Goal: Check status: Check status

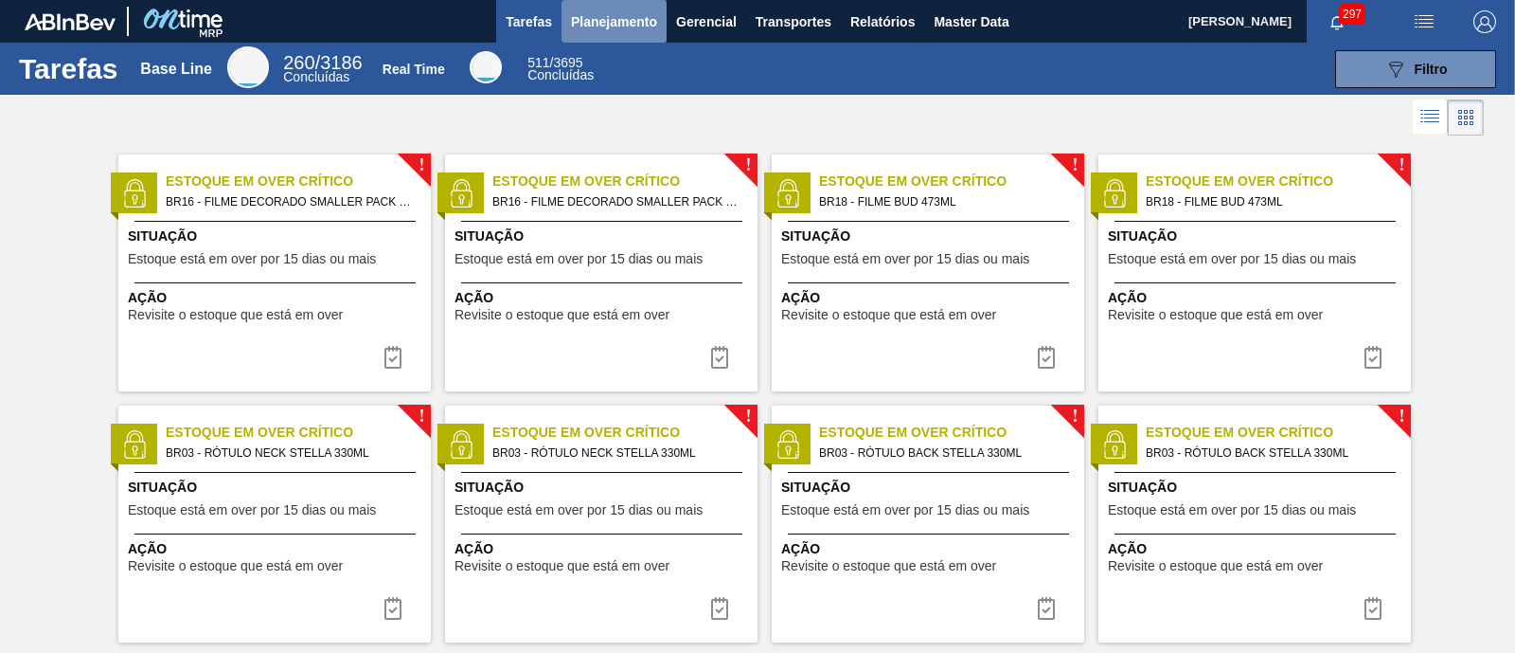
click at [614, 10] on span "Planejamento" at bounding box center [614, 21] width 86 height 23
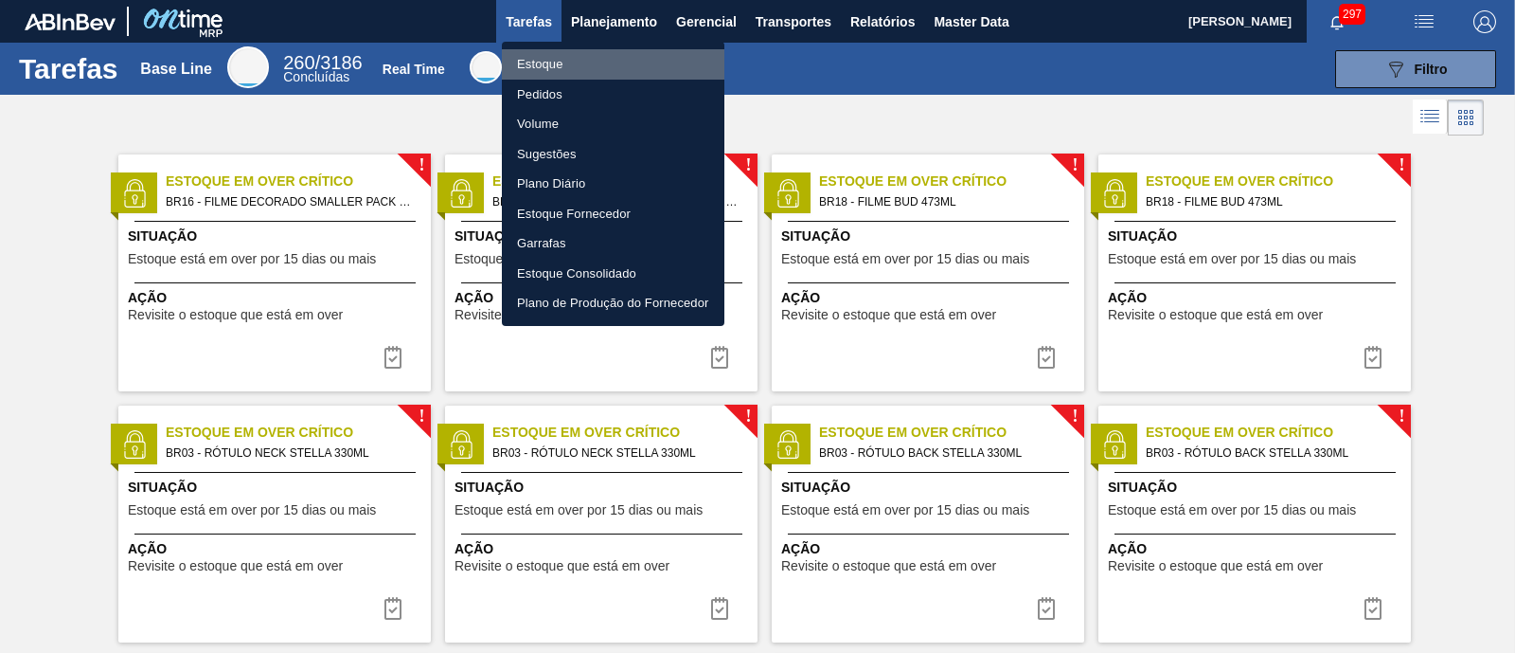
click at [579, 57] on li "Estoque" at bounding box center [613, 64] width 223 height 30
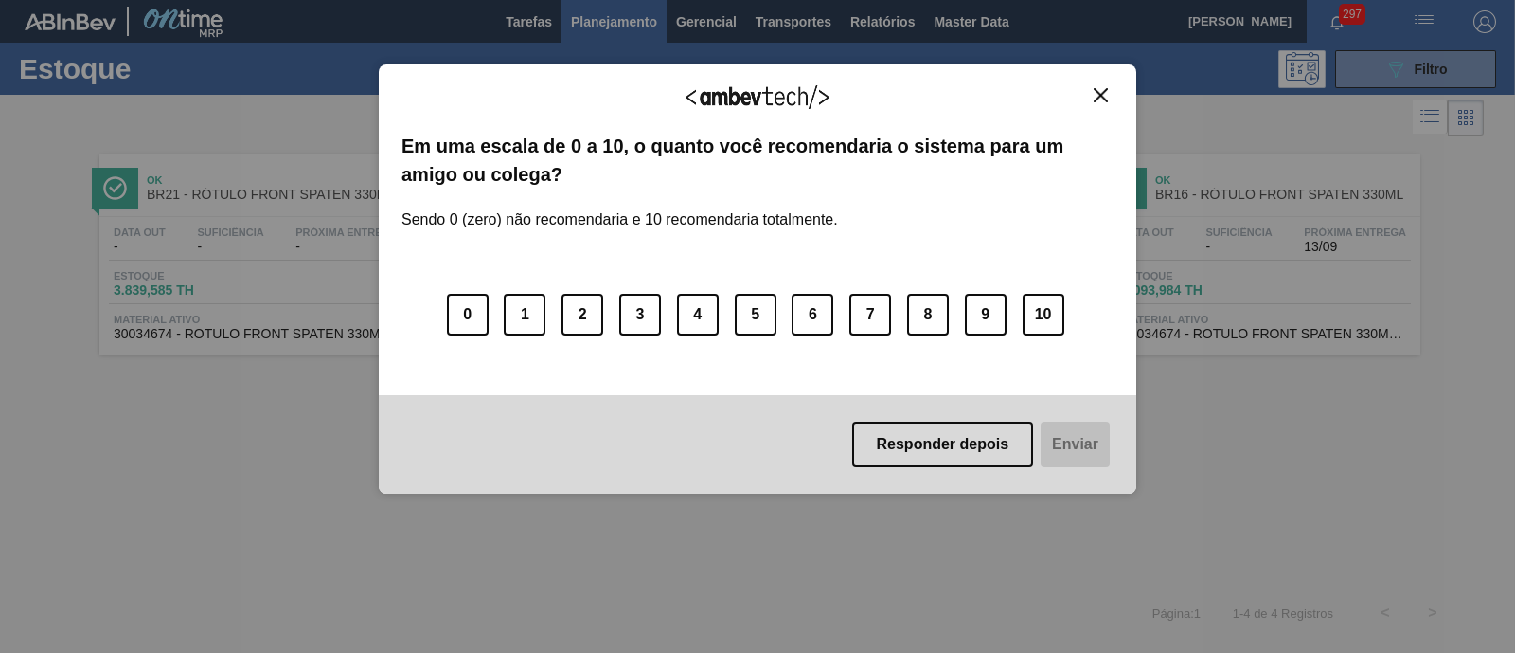
click at [1098, 93] on img "Close" at bounding box center [1101, 95] width 14 height 14
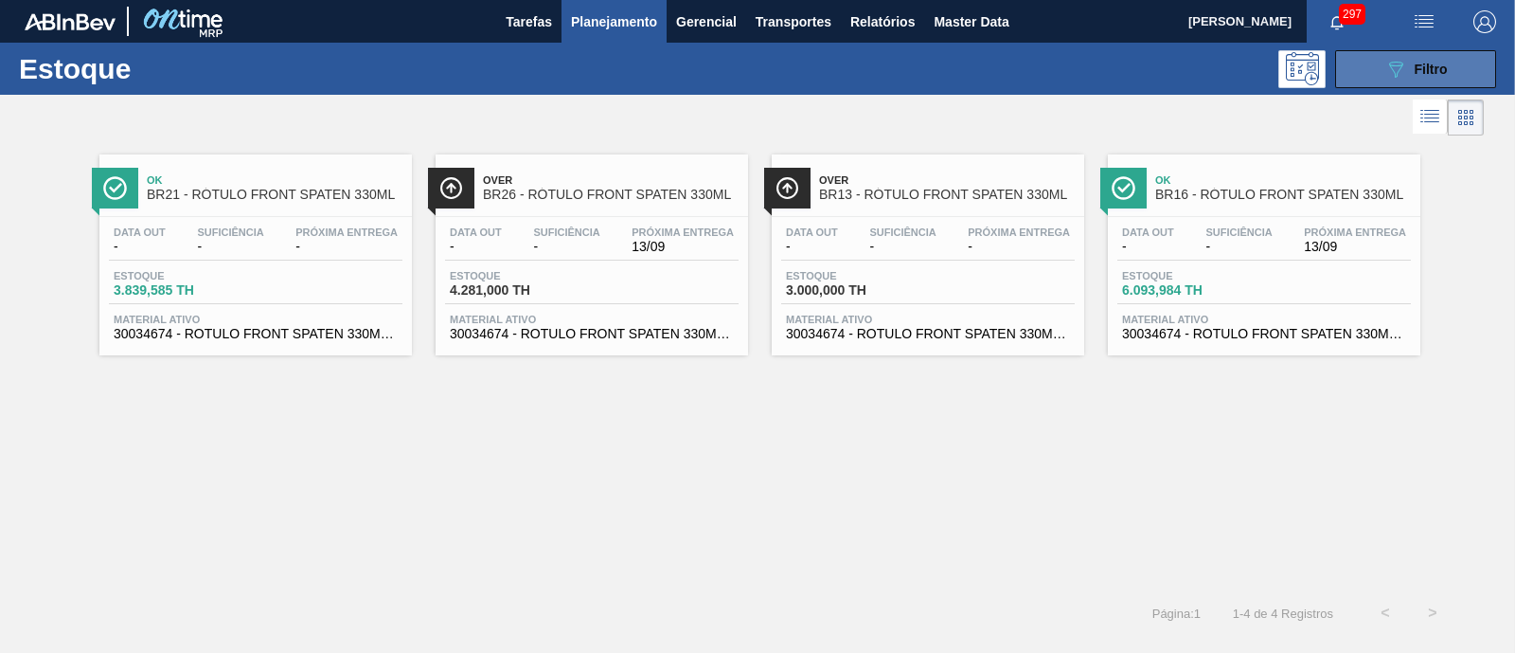
click at [1384, 80] on button "089F7B8B-B2A5-4AFE-B5C0-19BA573D28AC Filtro" at bounding box center [1415, 69] width 161 height 38
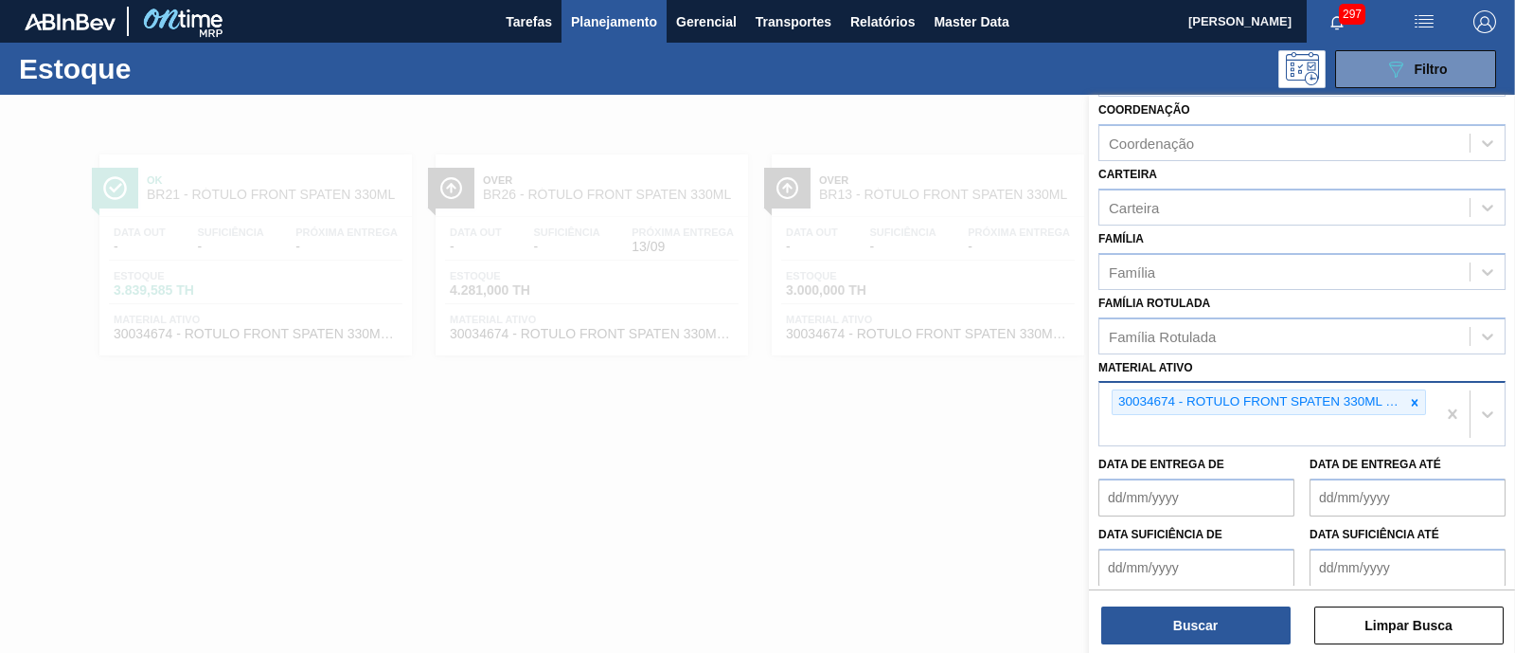
scroll to position [236, 0]
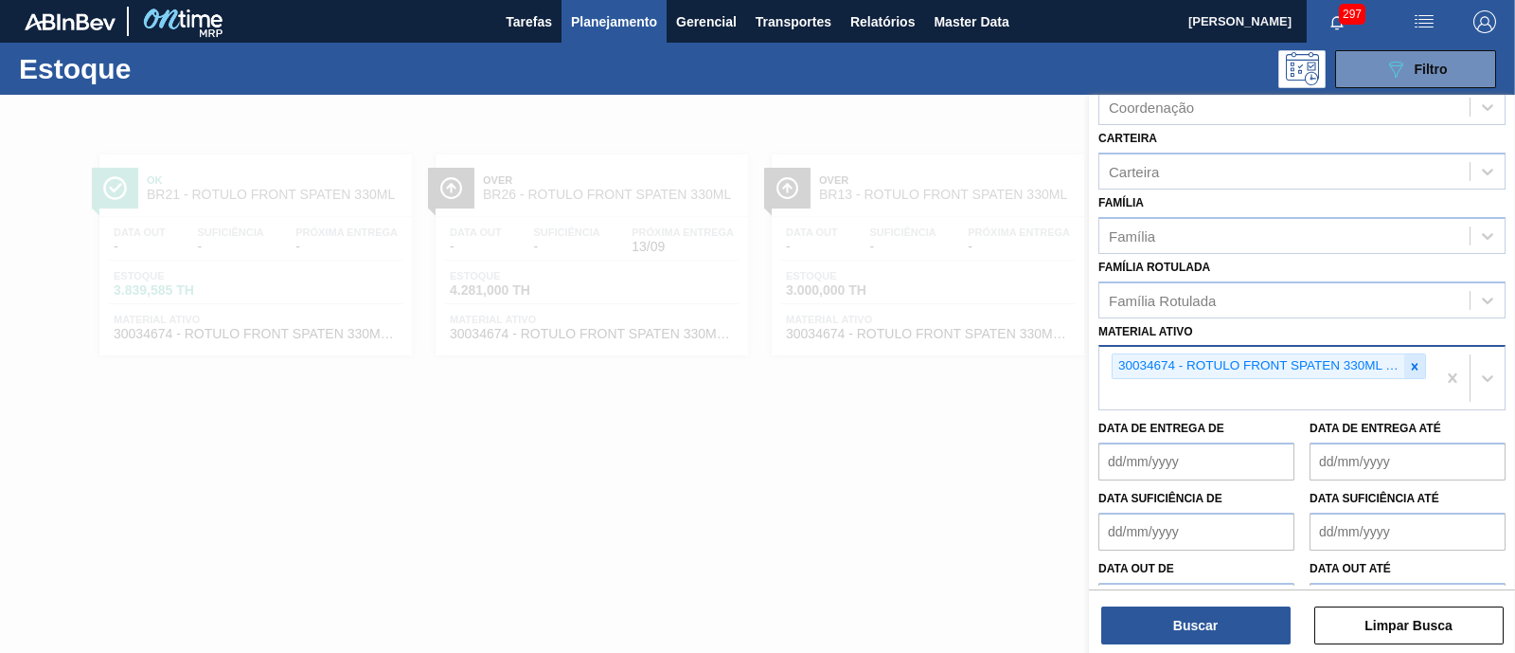
click at [1416, 360] on icon at bounding box center [1414, 366] width 13 height 13
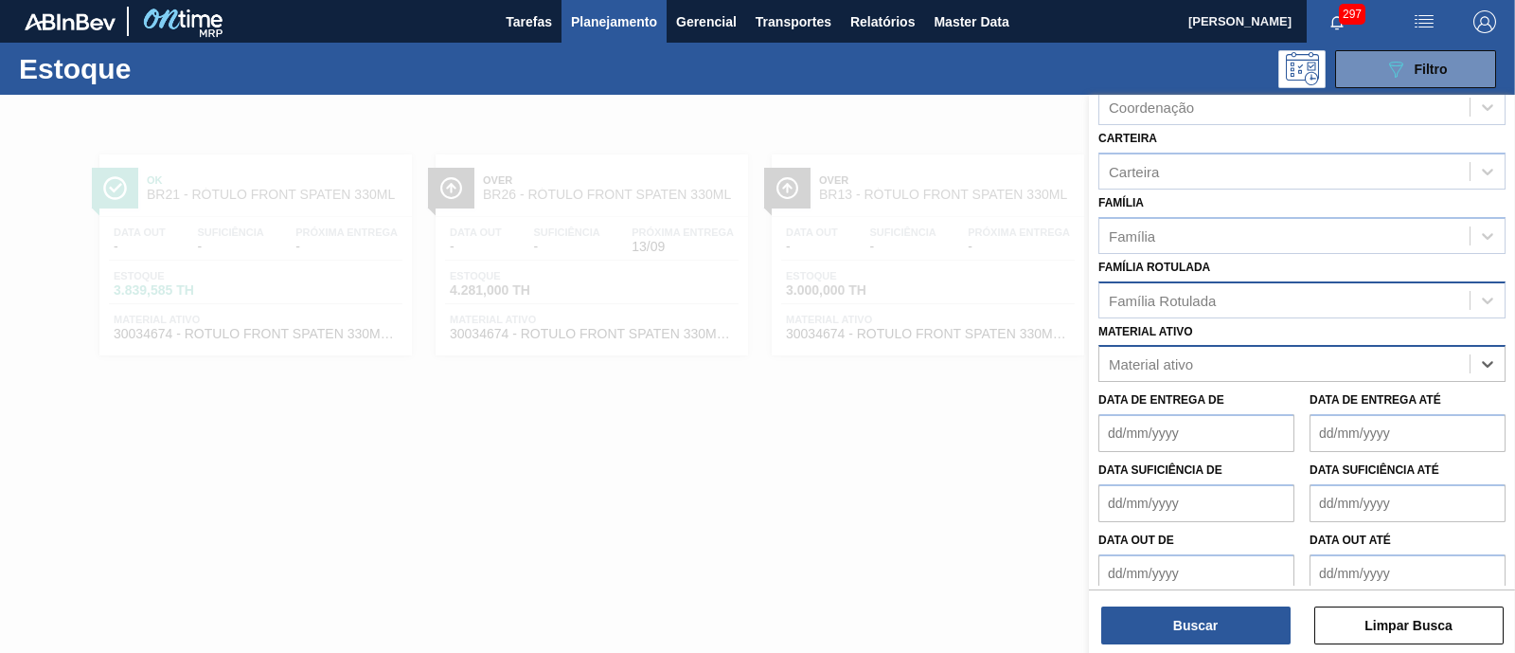
click at [1236, 302] on div "Família Rotulada" at bounding box center [1285, 299] width 370 height 27
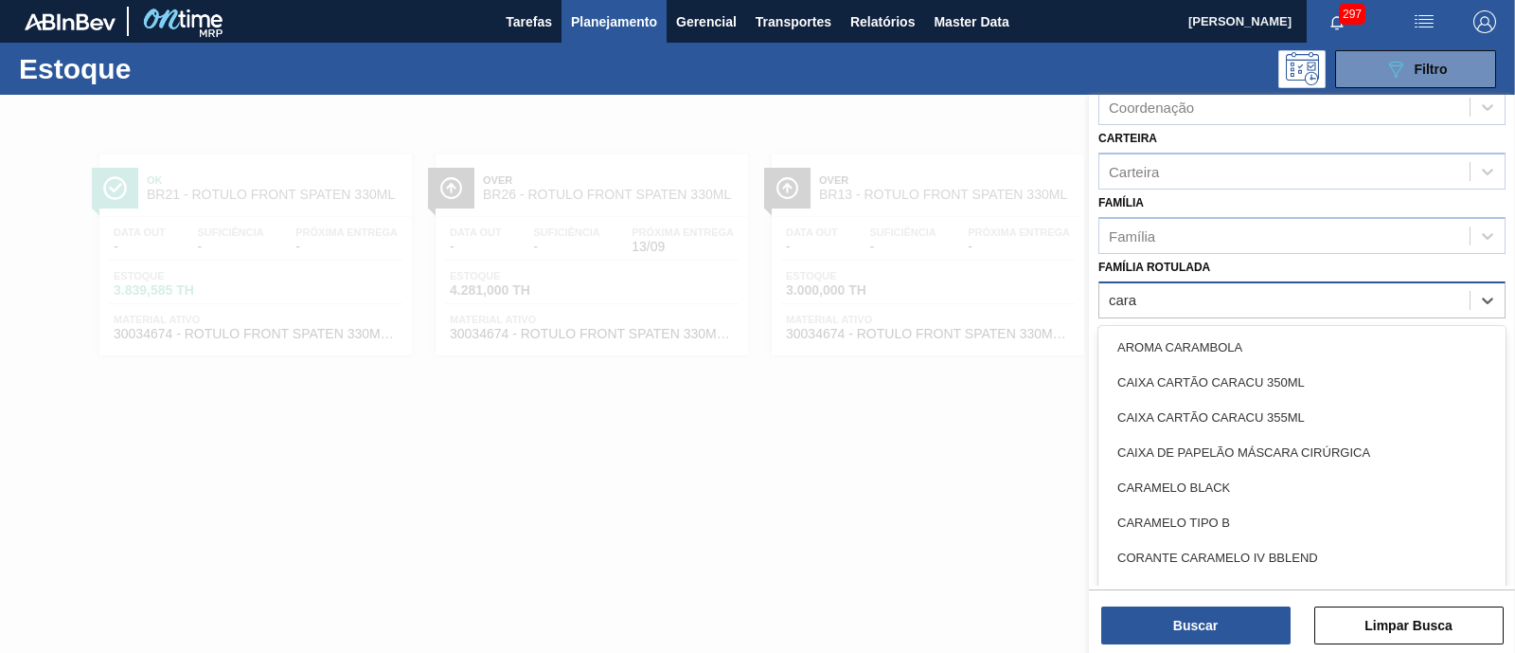
type Rotulada "caram"
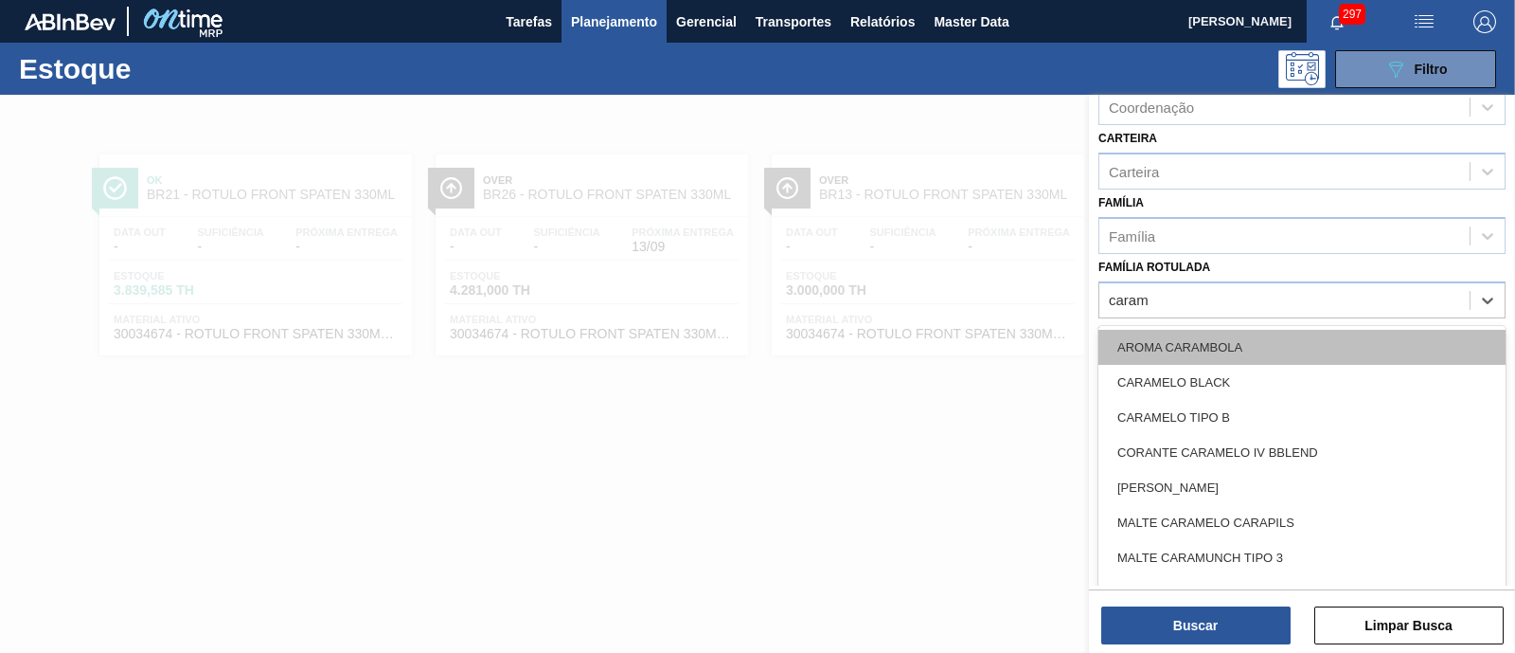
click at [1238, 342] on div "AROMA CARAMBOLA" at bounding box center [1302, 347] width 407 height 35
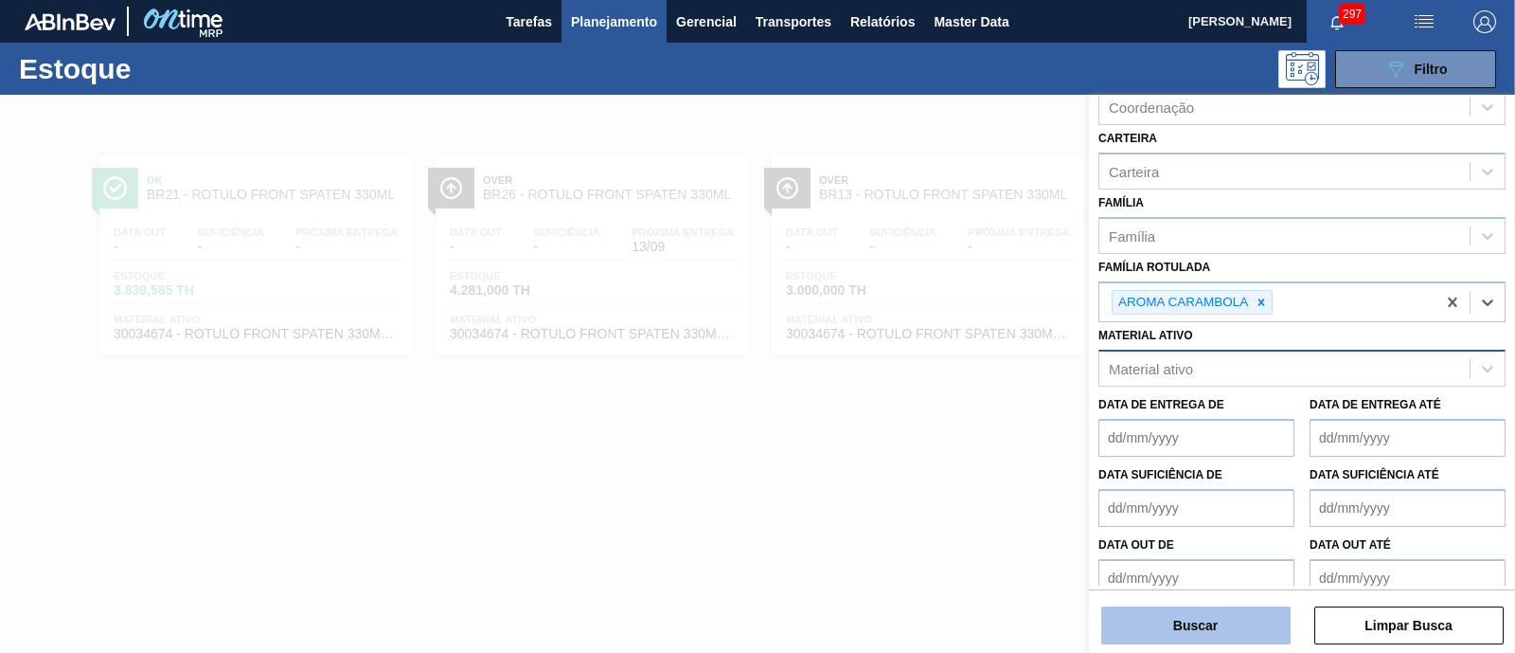
click at [1190, 612] on button "Buscar" at bounding box center [1196, 625] width 189 height 38
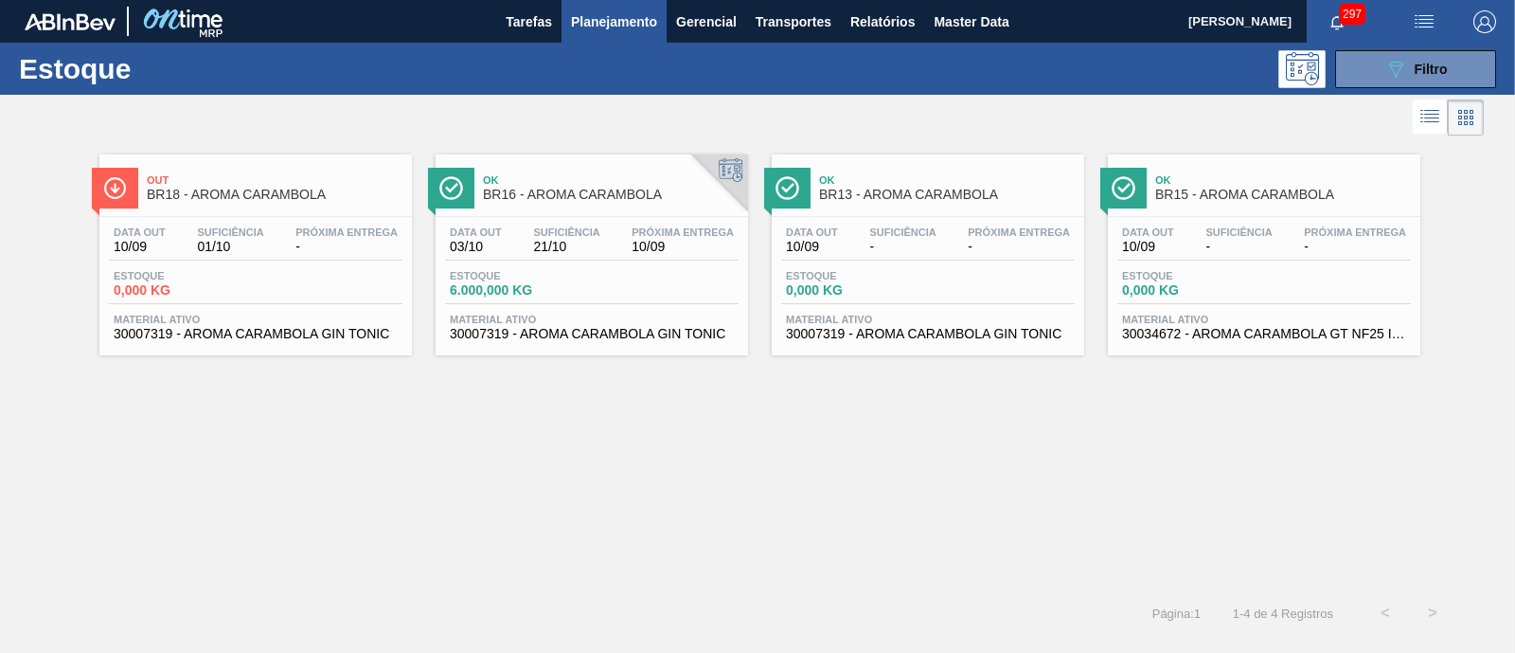
drag, startPoint x: 557, startPoint y: 272, endPoint x: 1054, endPoint y: 430, distance: 521.8
click at [1054, 430] on div "Out BR18 - AROMA CARAMBOLA Data out 10/09 Suficiência 01/10 Próxima Entrega - E…" at bounding box center [757, 364] width 1515 height 449
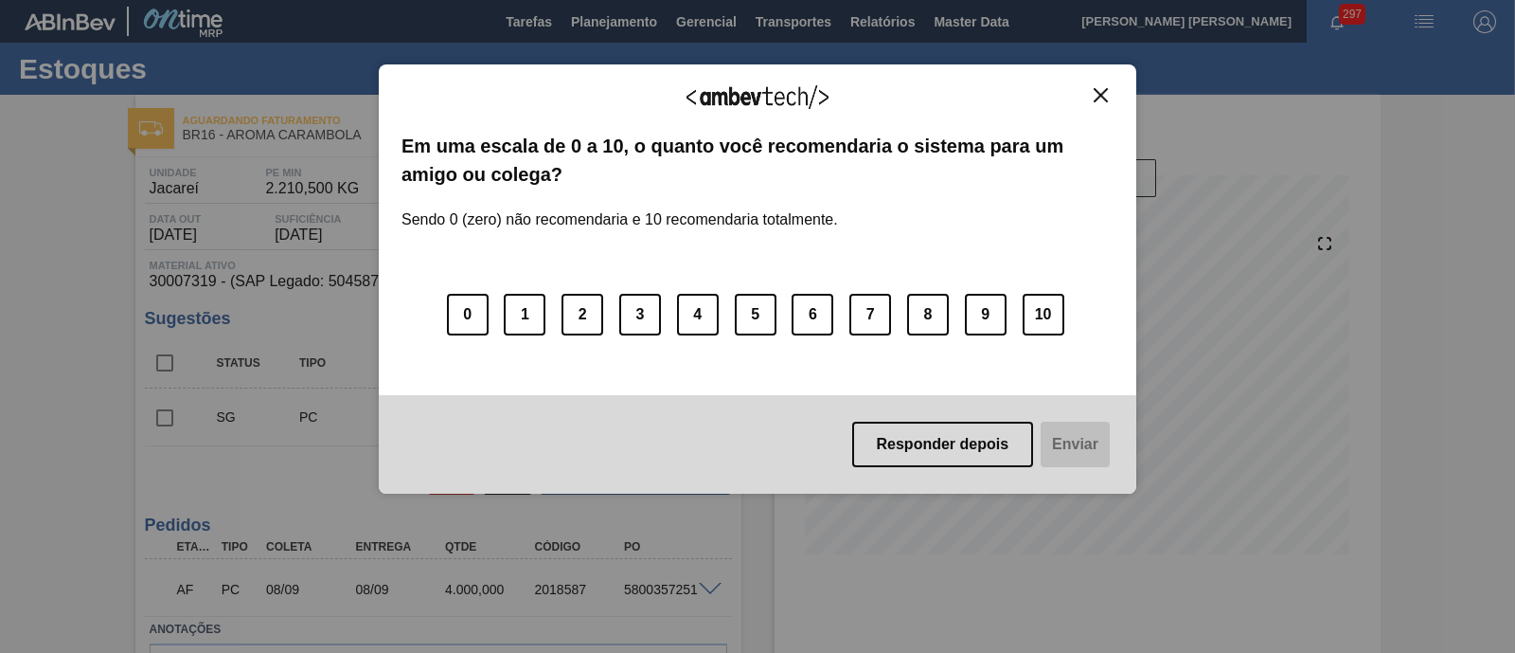
click at [1093, 93] on button "Close" at bounding box center [1101, 95] width 26 height 16
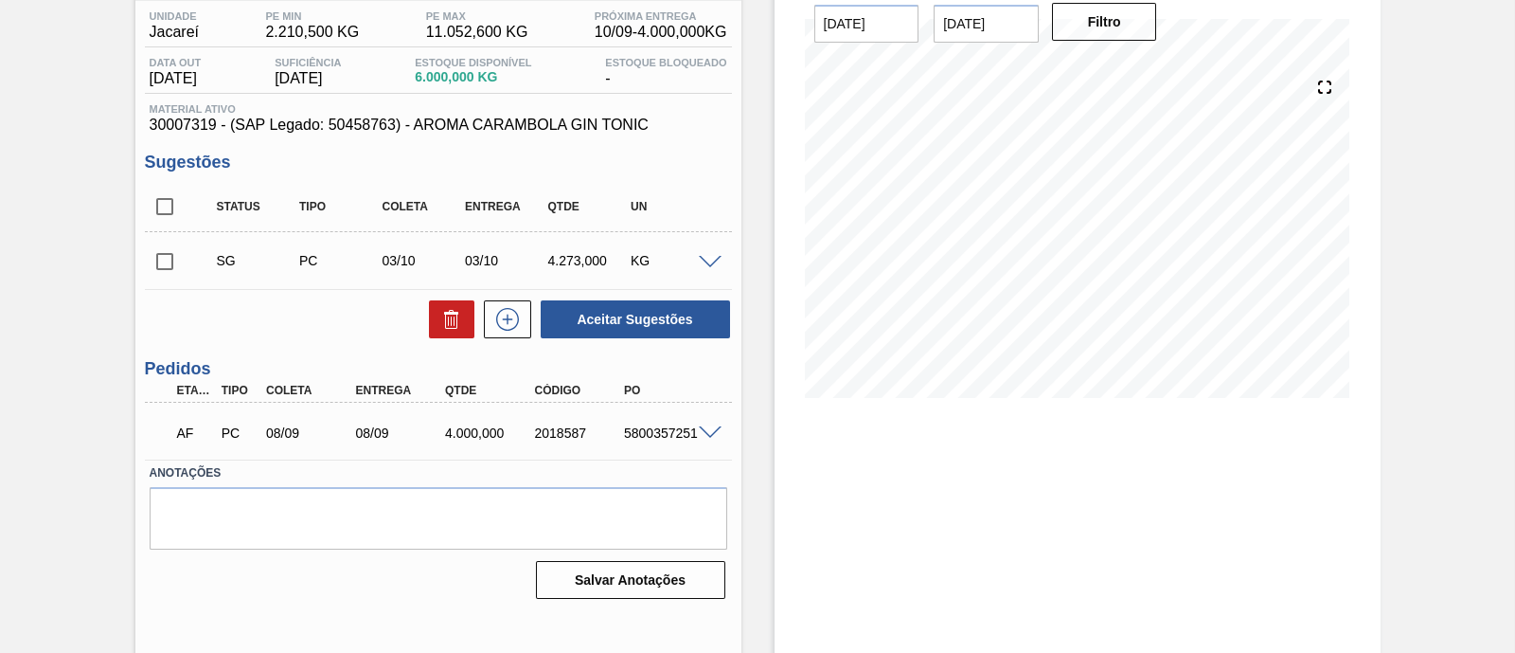
scroll to position [161, 0]
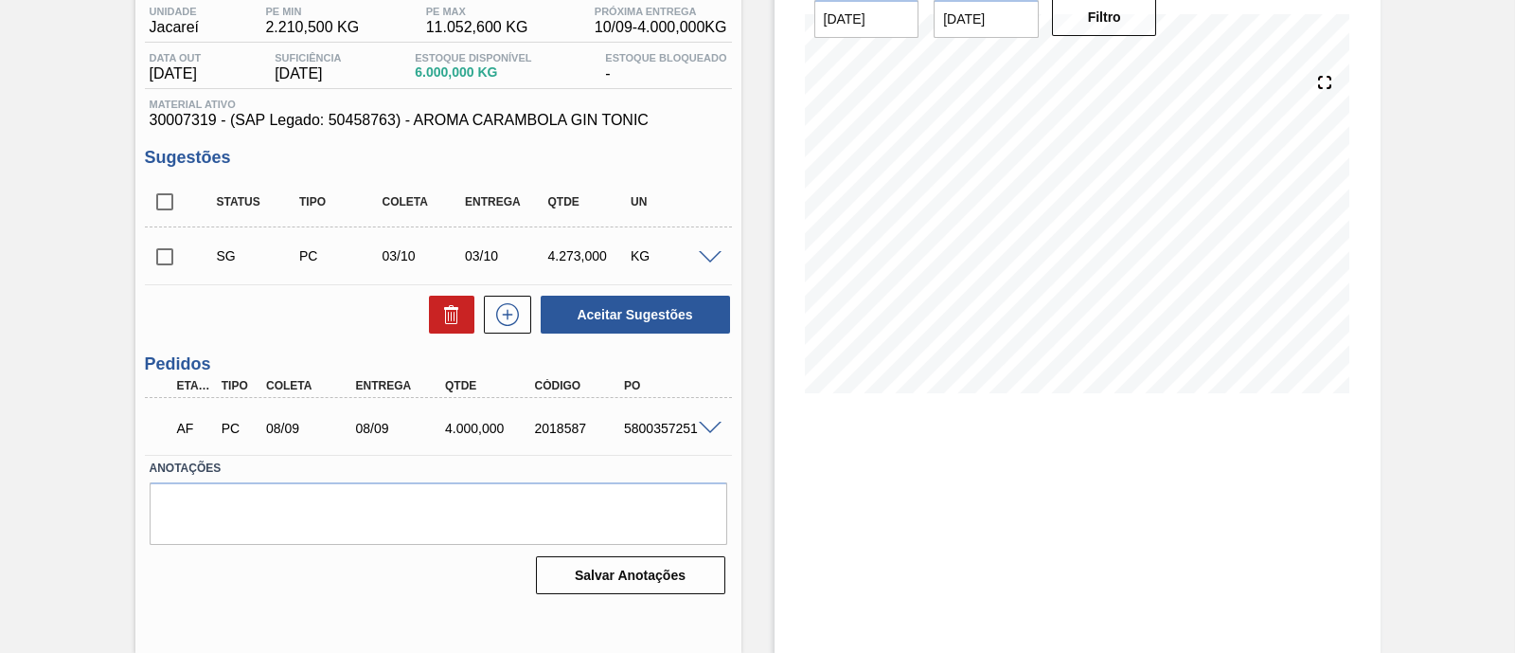
click at [709, 425] on span at bounding box center [710, 428] width 23 height 14
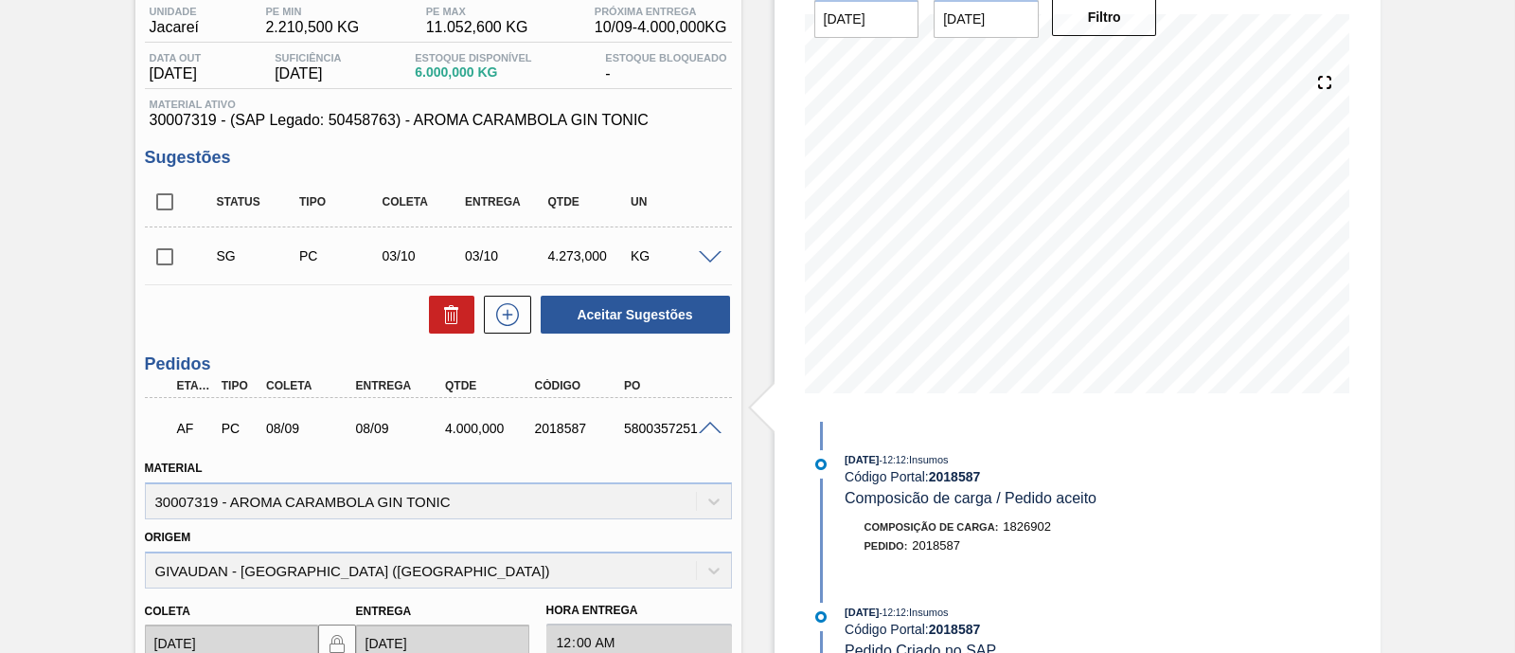
click at [171, 258] on input "checkbox" at bounding box center [165, 257] width 40 height 40
click at [447, 318] on icon at bounding box center [451, 314] width 23 height 23
checkbox input "false"
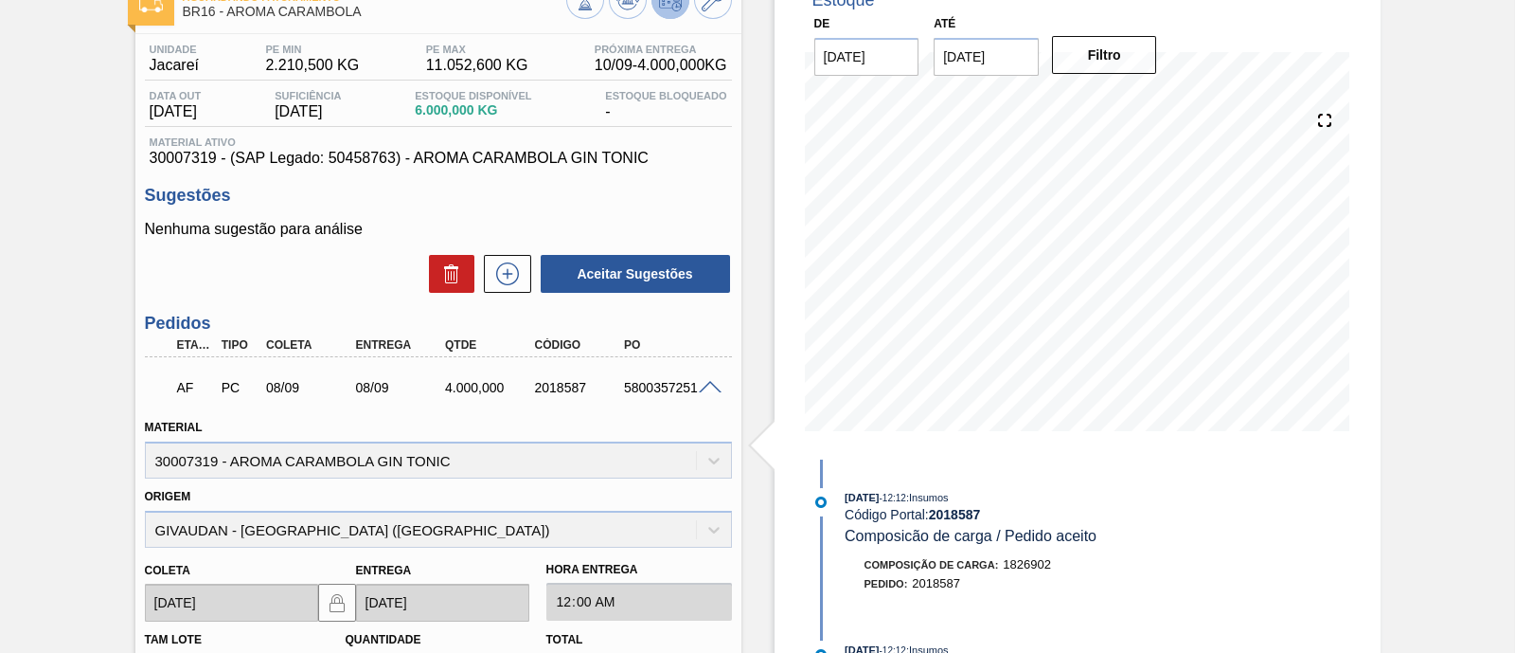
scroll to position [0, 0]
